Goal: Transaction & Acquisition: Purchase product/service

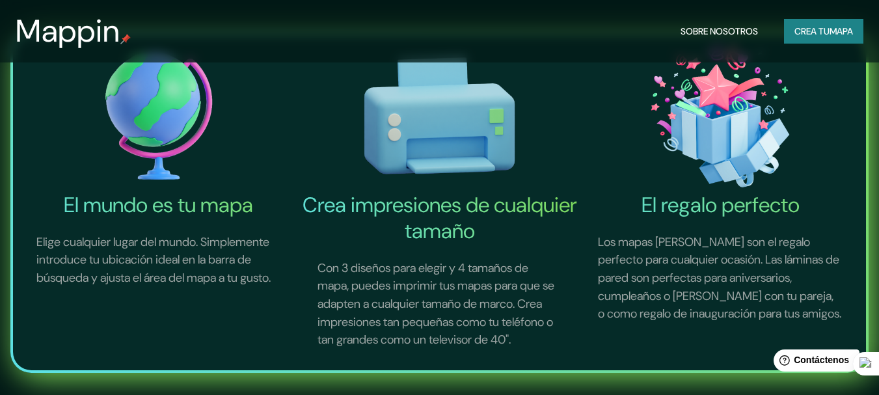
scroll to position [390, 0]
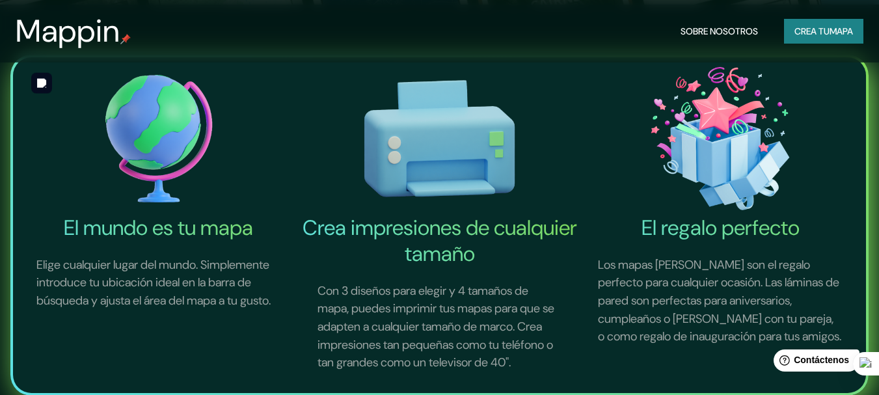
click at [163, 137] on img at bounding box center [159, 138] width 276 height 152
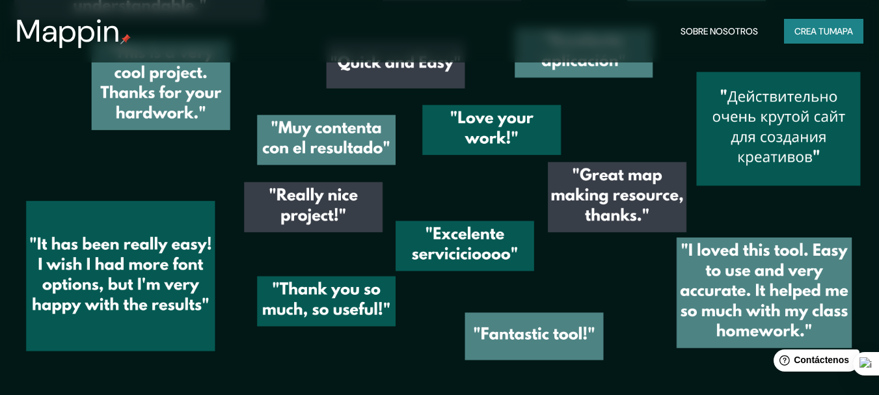
scroll to position [1782, 0]
click at [841, 36] on font "mapa" at bounding box center [841, 31] width 23 height 12
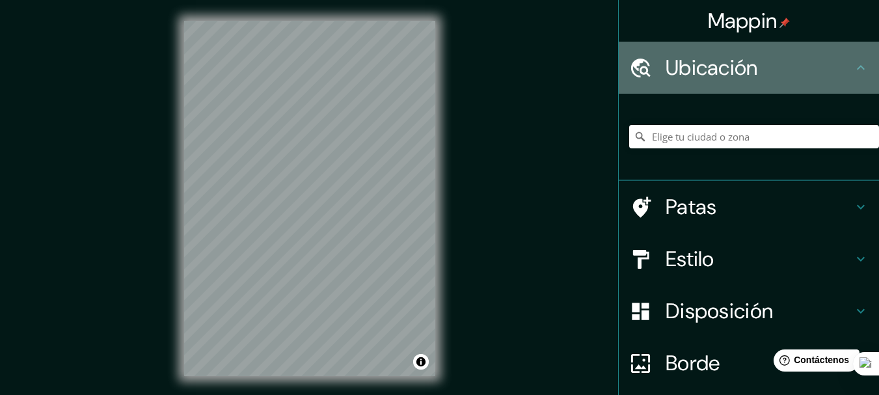
click at [841, 54] on div "Ubicación" at bounding box center [749, 68] width 260 height 52
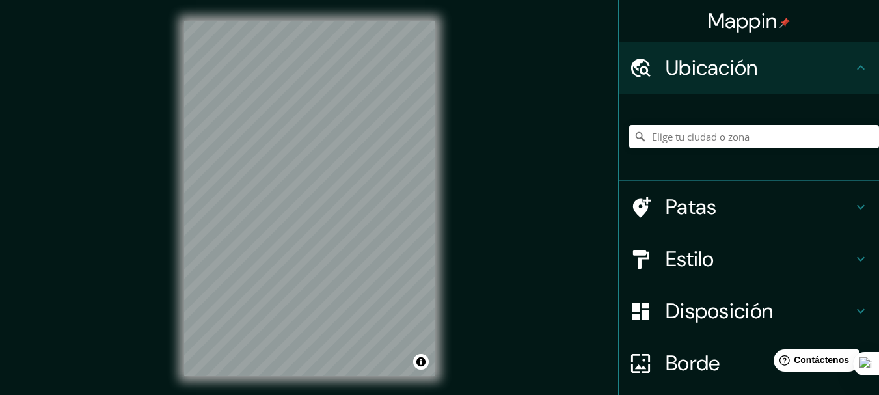
click at [720, 121] on div at bounding box center [754, 136] width 250 height 65
click at [720, 134] on input "Elige tu ciudad o zona" at bounding box center [754, 136] width 250 height 23
click at [720, 196] on h4 "Patas" at bounding box center [759, 207] width 187 height 26
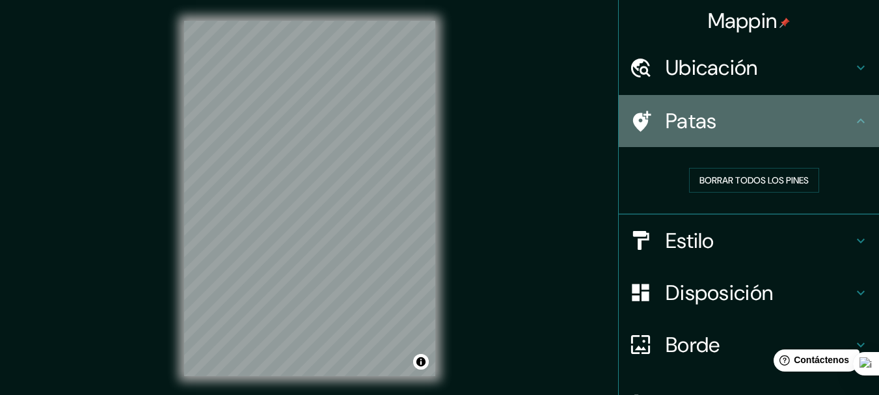
click at [782, 124] on h4 "Patas" at bounding box center [759, 121] width 187 height 26
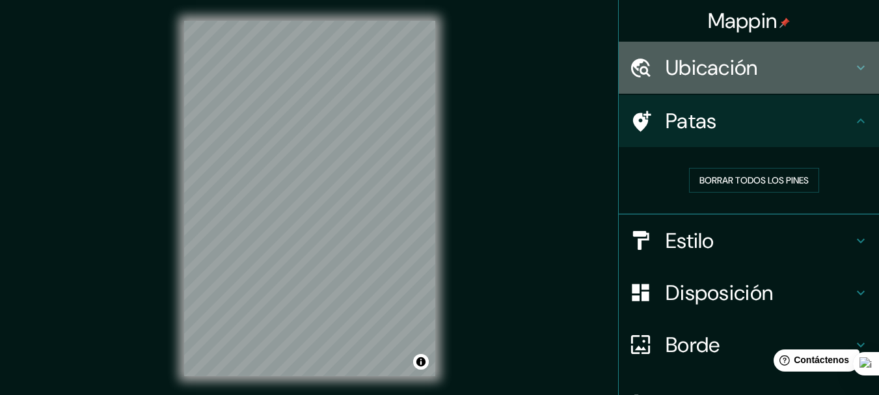
click at [743, 68] on font "Ubicación" at bounding box center [712, 67] width 92 height 27
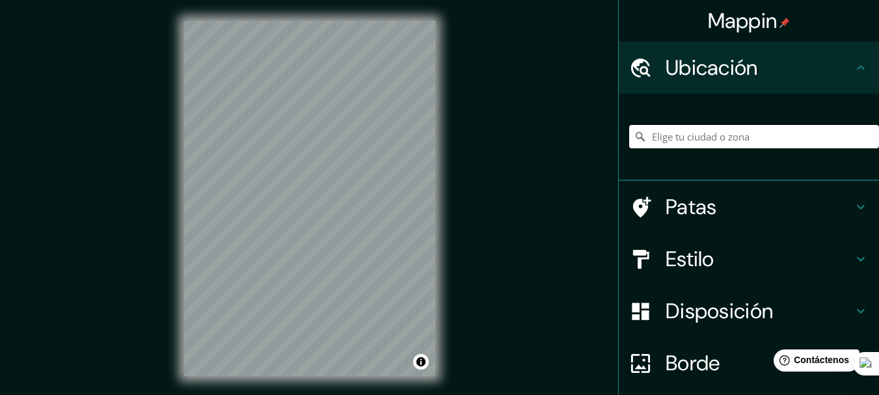
click at [679, 141] on input "Elige tu ciudad o zona" at bounding box center [754, 136] width 250 height 23
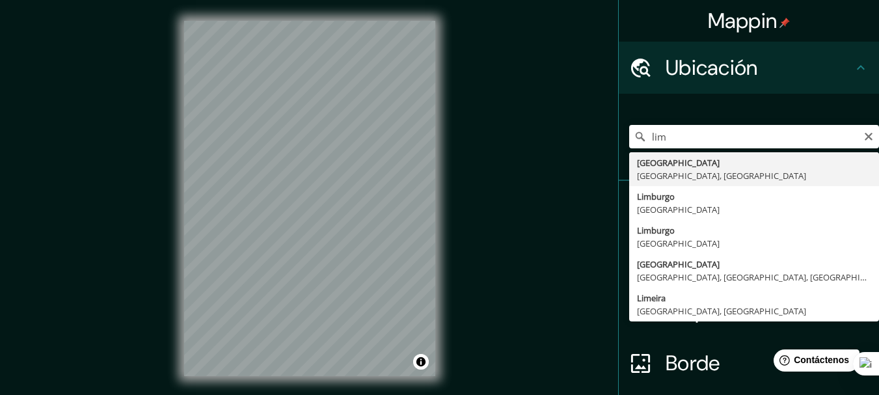
type input "[GEOGRAPHIC_DATA], [GEOGRAPHIC_DATA], [GEOGRAPHIC_DATA]"
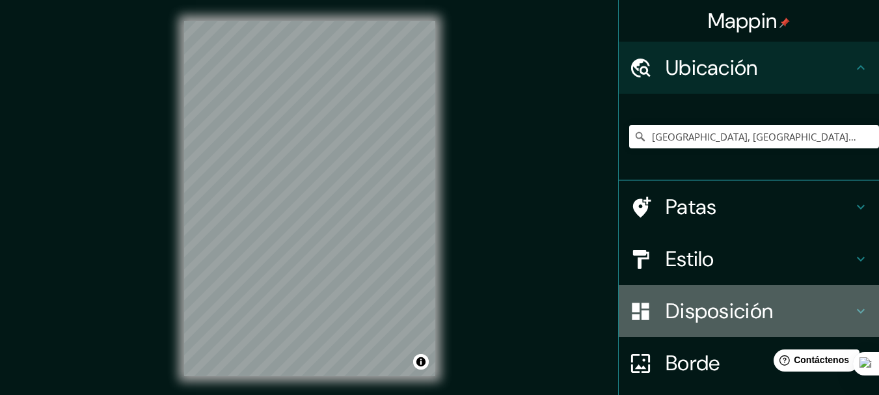
click at [704, 318] on font "Disposición" at bounding box center [719, 310] width 107 height 27
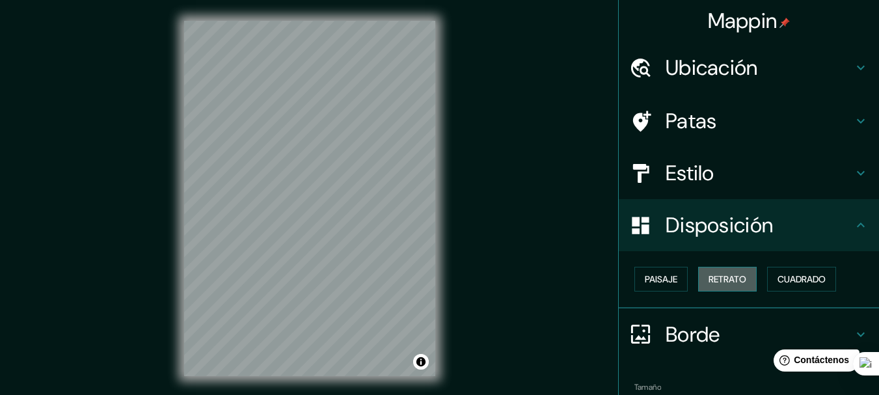
click at [735, 291] on button "Retrato" at bounding box center [727, 279] width 59 height 25
click at [660, 280] on font "Paisaje" at bounding box center [661, 279] width 33 height 12
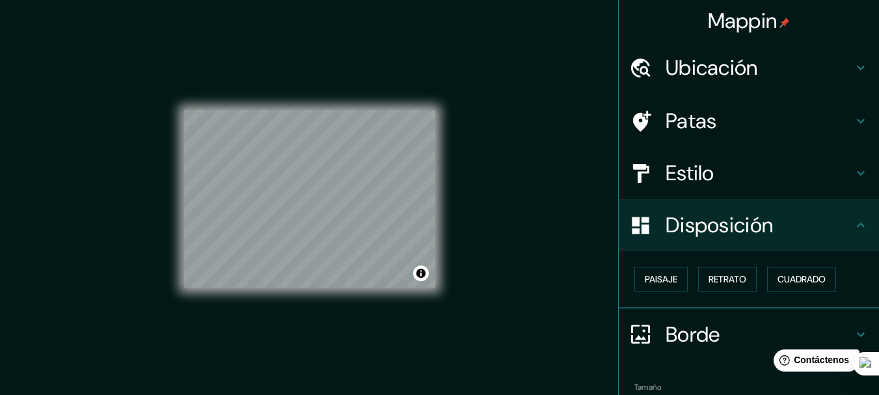
click at [840, 279] on div "Paisaje Retrato Cuadrado" at bounding box center [754, 279] width 250 height 35
click at [793, 272] on font "Cuadrado" at bounding box center [802, 279] width 48 height 17
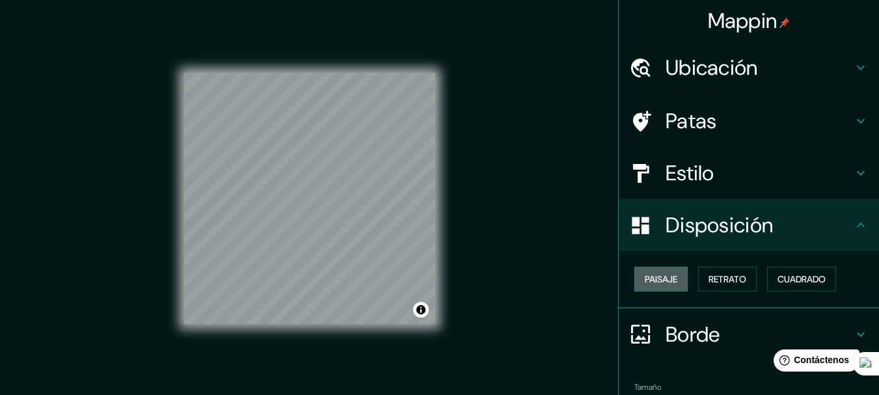
click at [645, 282] on font "Paisaje" at bounding box center [661, 279] width 33 height 12
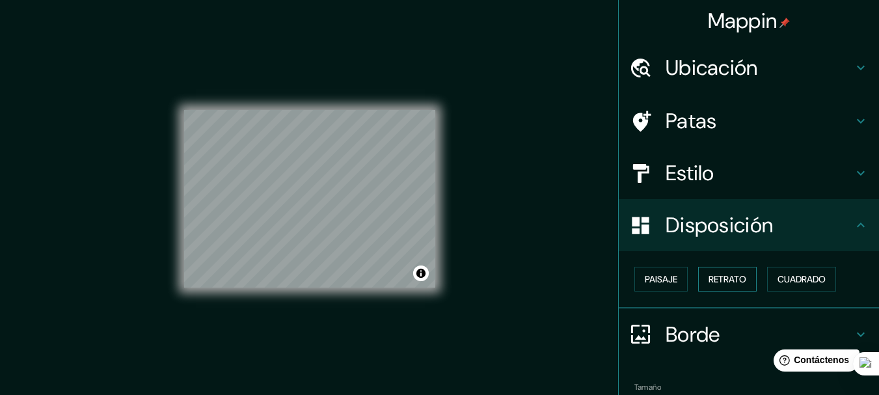
click at [742, 277] on button "Retrato" at bounding box center [727, 279] width 59 height 25
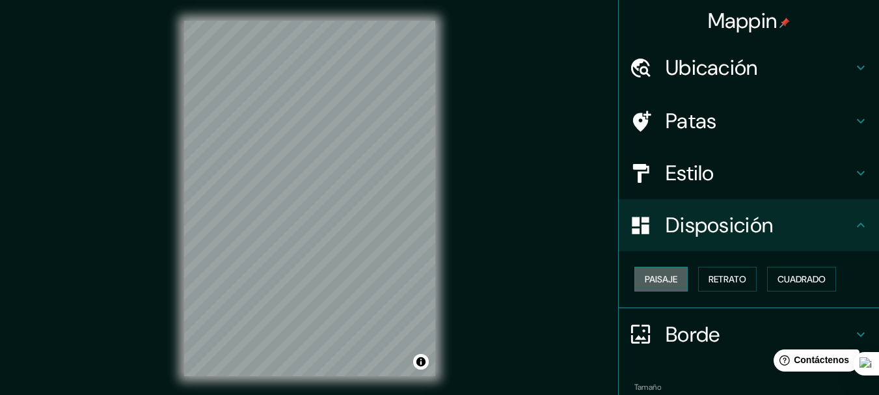
click at [663, 279] on font "Paisaje" at bounding box center [661, 279] width 33 height 12
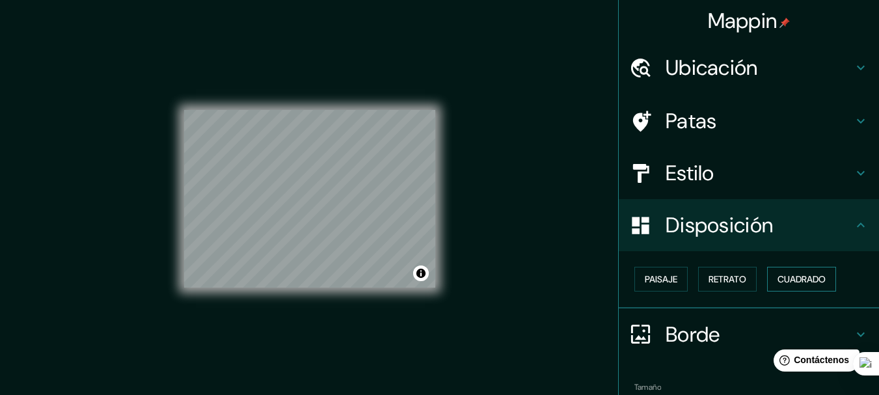
click at [799, 275] on font "Cuadrado" at bounding box center [802, 279] width 48 height 12
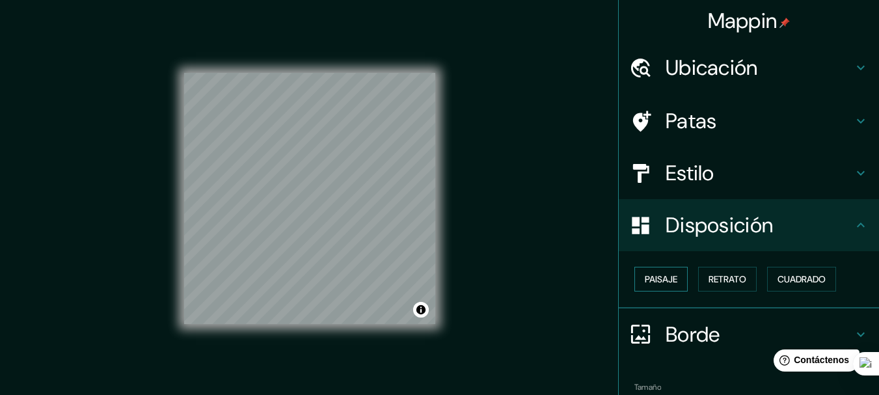
click at [645, 286] on font "Paisaje" at bounding box center [661, 279] width 33 height 17
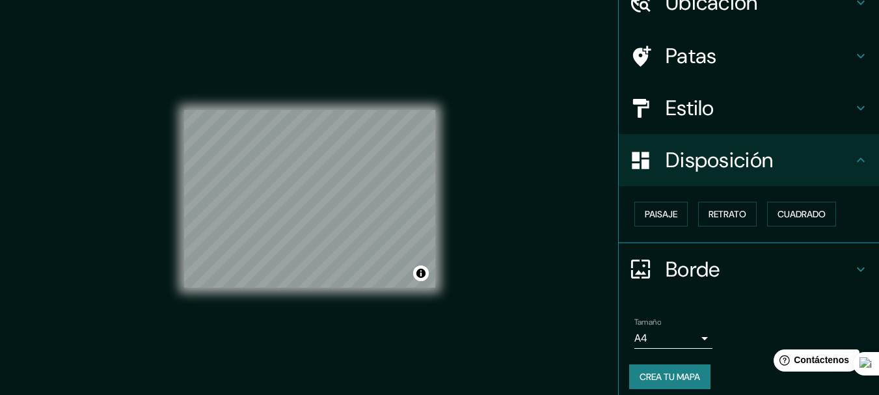
scroll to position [74, 0]
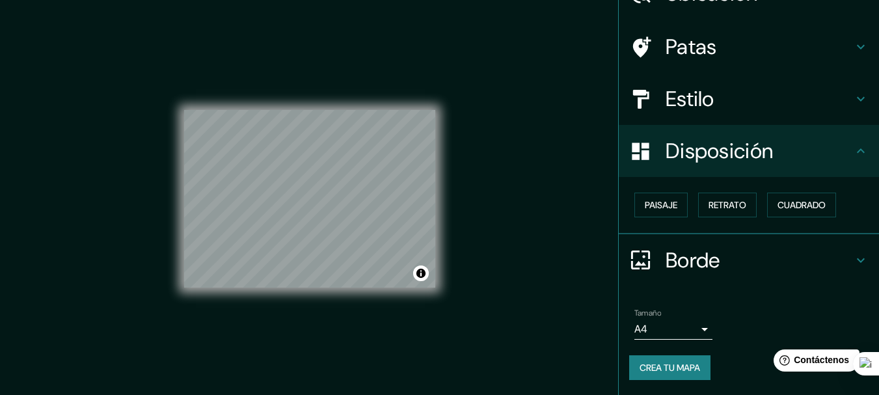
click at [724, 251] on h4 "Borde" at bounding box center [759, 260] width 187 height 26
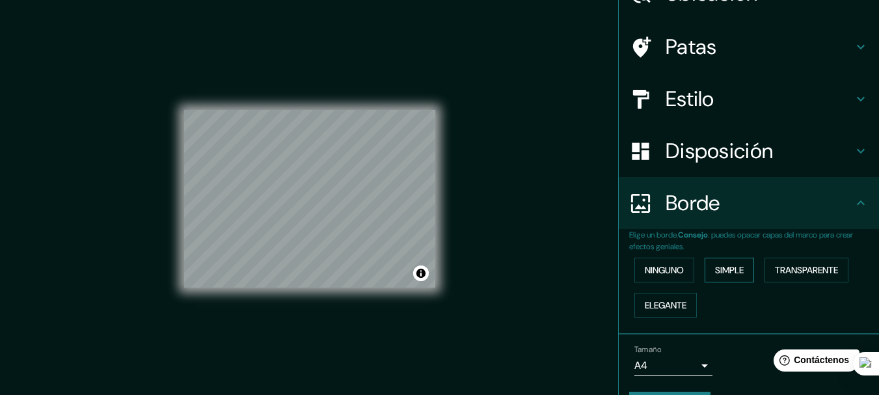
click at [736, 277] on font "Simple" at bounding box center [729, 270] width 29 height 17
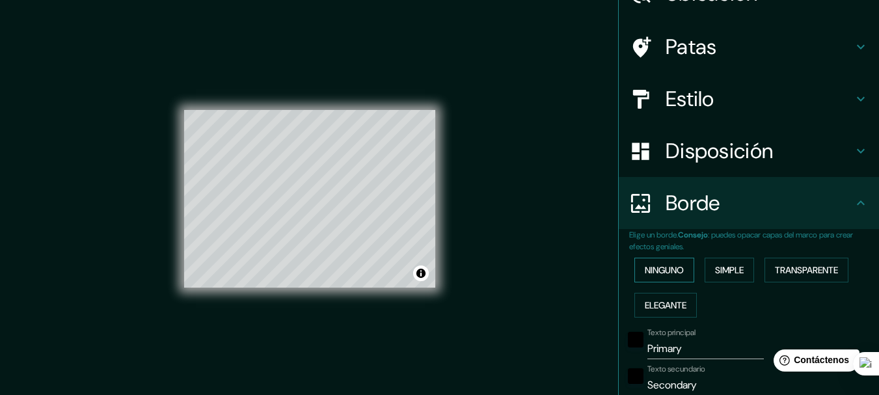
click at [668, 271] on font "Ninguno" at bounding box center [664, 270] width 39 height 12
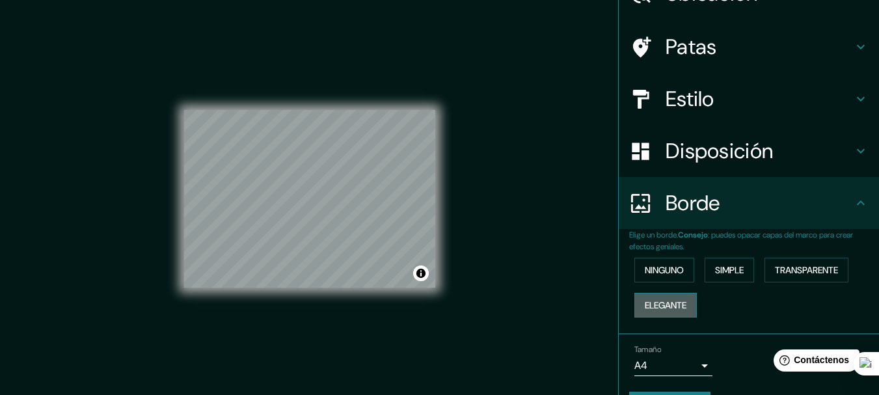
click at [661, 303] on font "Elegante" at bounding box center [666, 305] width 42 height 12
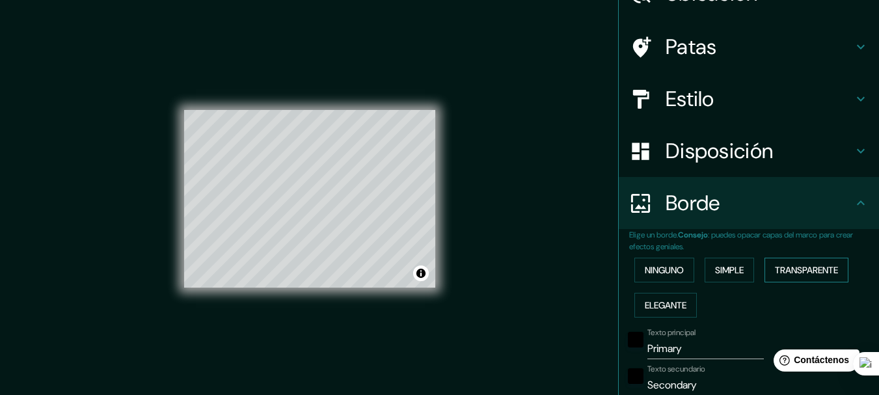
click at [805, 272] on font "Transparente" at bounding box center [806, 270] width 63 height 12
click at [661, 273] on font "Ninguno" at bounding box center [664, 270] width 39 height 12
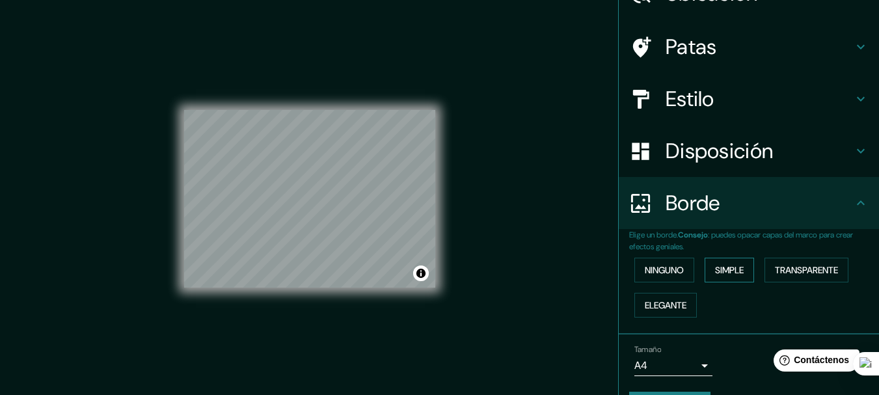
click at [715, 268] on font "Simple" at bounding box center [729, 270] width 29 height 12
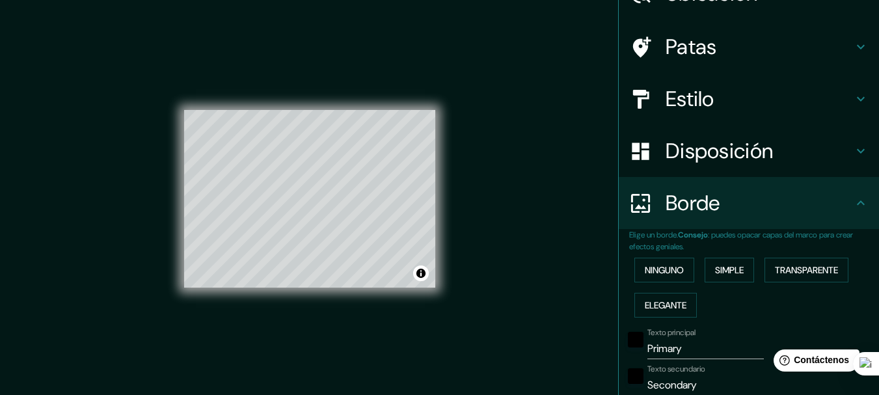
click at [629, 270] on div "Ninguno Simple Transparente Elegante" at bounding box center [754, 288] width 250 height 70
click at [650, 271] on font "Ninguno" at bounding box center [664, 270] width 39 height 12
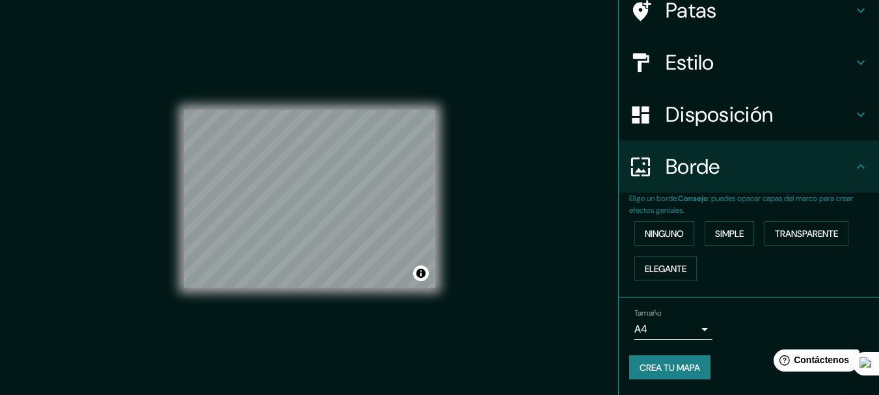
scroll to position [23, 0]
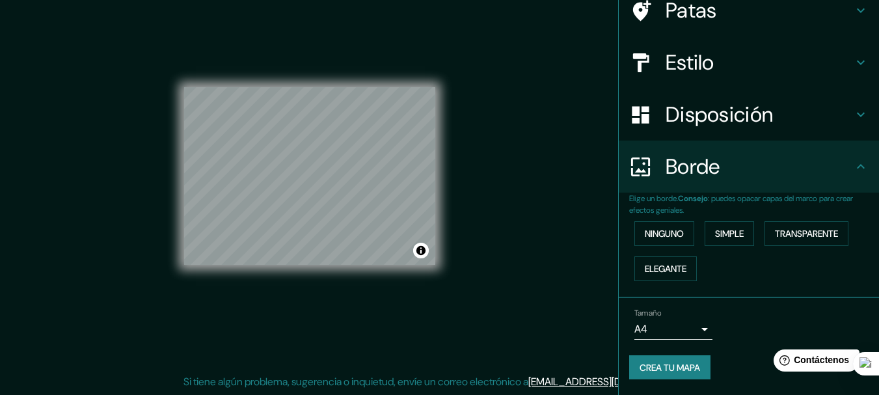
click at [682, 320] on body "Mappin Ubicación [GEOGRAPHIC_DATA], [GEOGRAPHIC_DATA], [GEOGRAPHIC_DATA] Patas …" at bounding box center [439, 174] width 879 height 395
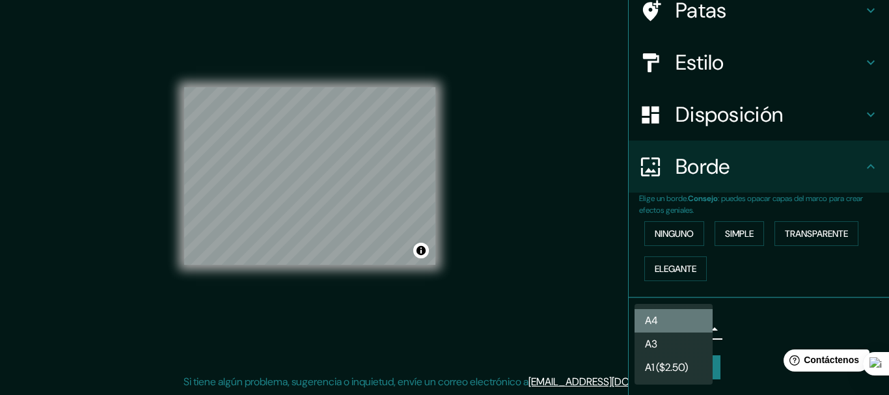
click at [688, 323] on li "A4" at bounding box center [674, 320] width 78 height 23
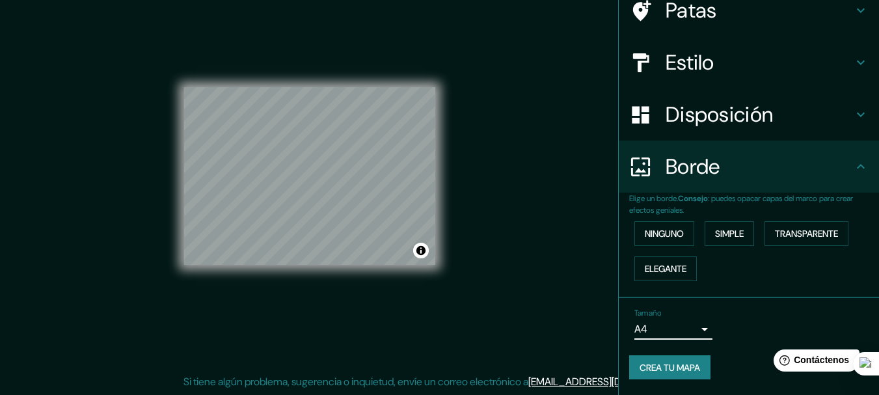
click at [688, 323] on body "Mappin Ubicación [GEOGRAPHIC_DATA], [GEOGRAPHIC_DATA], [GEOGRAPHIC_DATA] Patas …" at bounding box center [439, 174] width 879 height 395
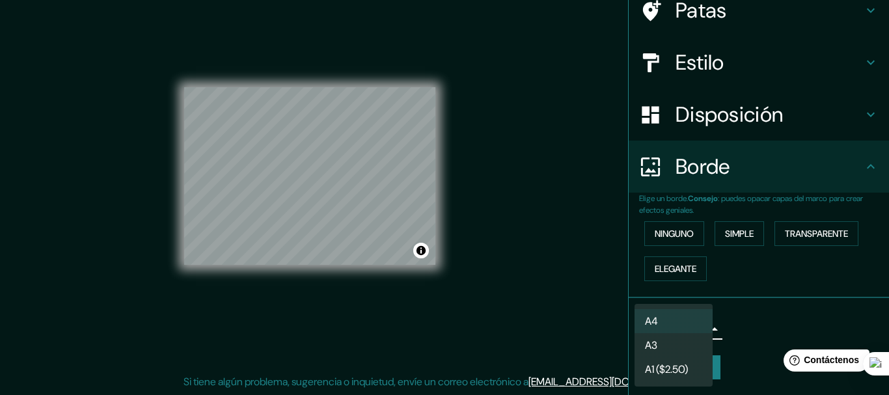
click at [685, 351] on li "A3" at bounding box center [674, 345] width 78 height 24
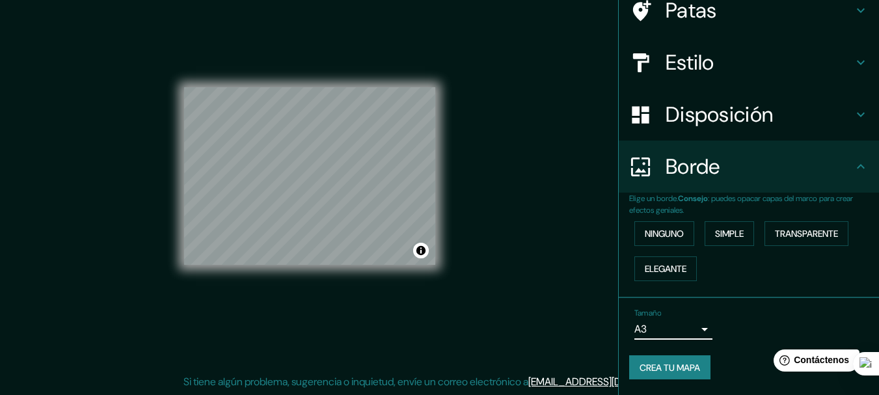
click at [685, 325] on body "Mappin Ubicación [GEOGRAPHIC_DATA], [GEOGRAPHIC_DATA], [GEOGRAPHIC_DATA] Patas …" at bounding box center [439, 174] width 879 height 395
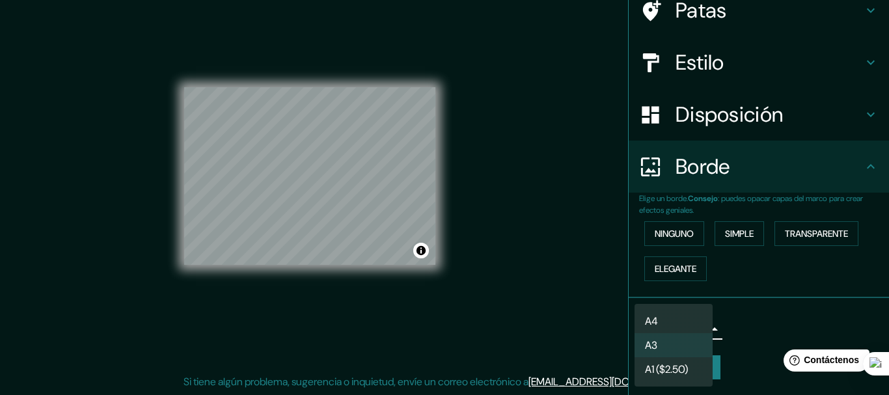
click at [688, 316] on li "A4" at bounding box center [674, 321] width 78 height 24
type input "single"
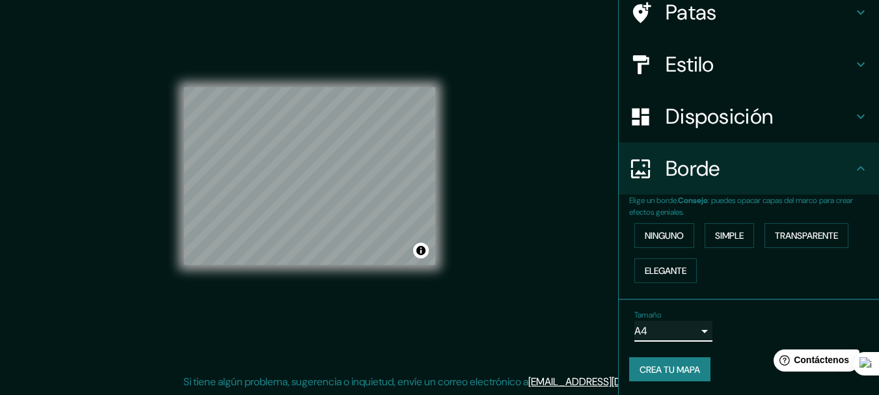
scroll to position [111, 0]
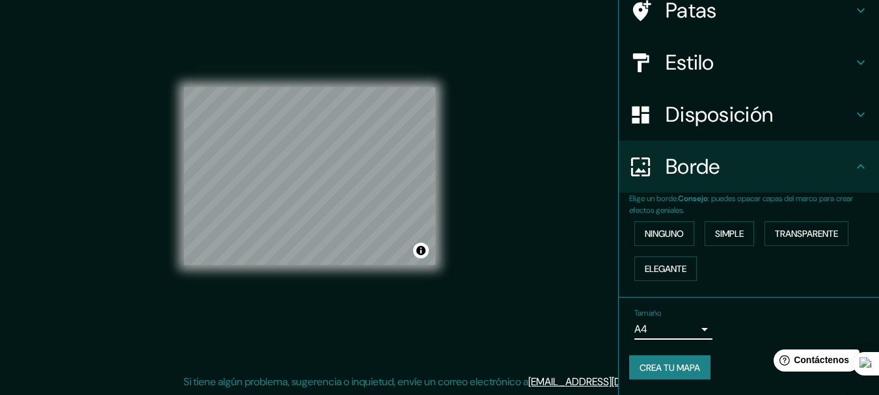
click at [676, 369] on font "Crea tu mapa" at bounding box center [670, 368] width 61 height 12
click at [662, 367] on font "Crea tu mapa" at bounding box center [670, 368] width 61 height 12
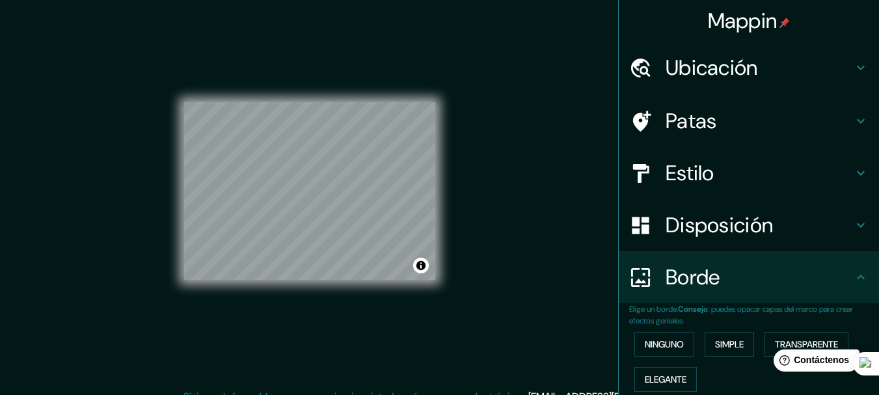
scroll to position [0, 0]
